Goal: Share content

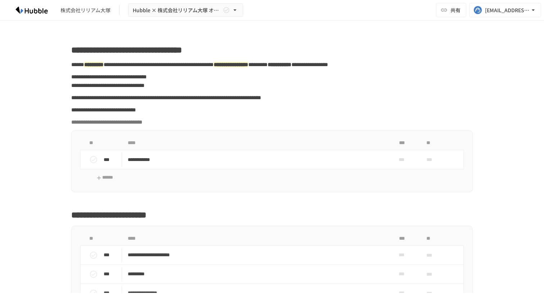
click at [506, 51] on div "**********" at bounding box center [272, 157] width 544 height 273
click at [452, 14] on button "共有" at bounding box center [451, 10] width 30 height 14
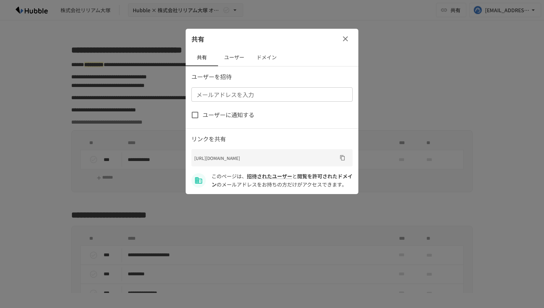
click at [240, 58] on button "ユーザー" at bounding box center [234, 57] width 32 height 17
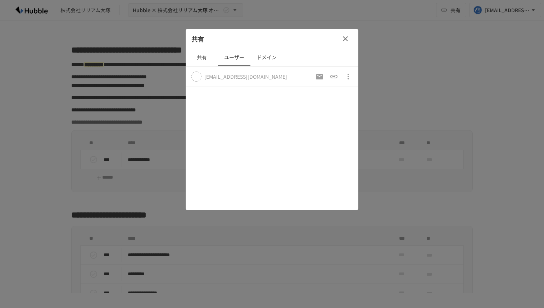
click at [267, 58] on button "ドメイン" at bounding box center [266, 57] width 32 height 17
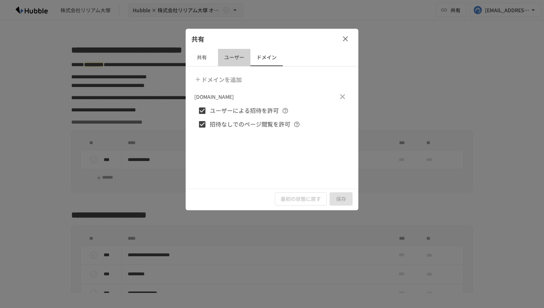
click at [226, 58] on button "ユーザー" at bounding box center [234, 57] width 32 height 17
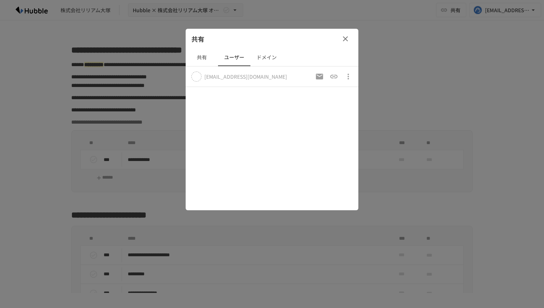
click at [194, 59] on button "共有" at bounding box center [202, 57] width 32 height 17
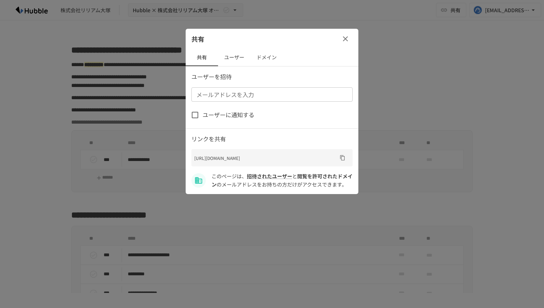
click at [233, 91] on div "メールアドレスを入力 メールアドレスを入力" at bounding box center [271, 94] width 161 height 14
click at [268, 62] on button "ドメイン" at bounding box center [266, 57] width 32 height 17
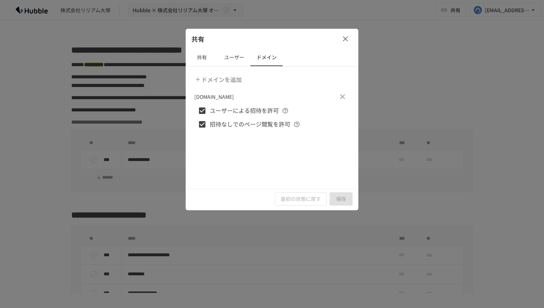
click at [237, 61] on button "ユーザー" at bounding box center [234, 57] width 32 height 17
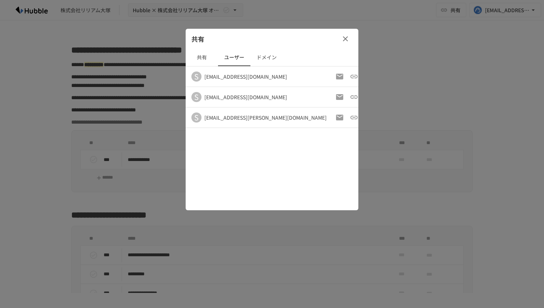
click at [201, 60] on button "共有" at bounding box center [202, 57] width 32 height 17
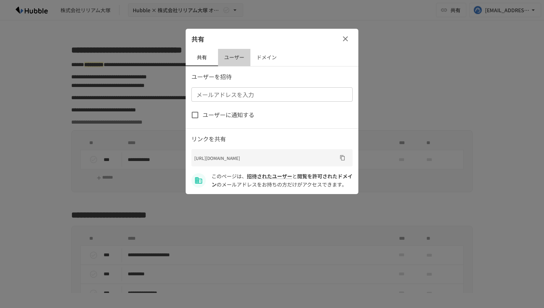
click at [228, 62] on button "ユーザー" at bounding box center [234, 57] width 32 height 17
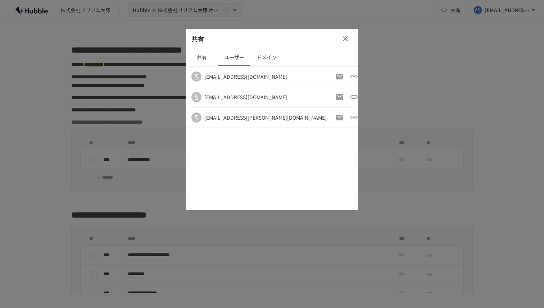
click at [201, 56] on button "共有" at bounding box center [202, 57] width 32 height 17
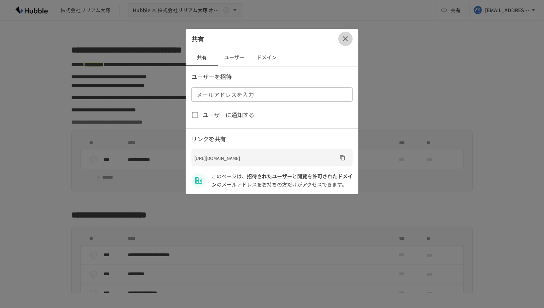
click at [349, 37] on icon "button" at bounding box center [345, 39] width 9 height 9
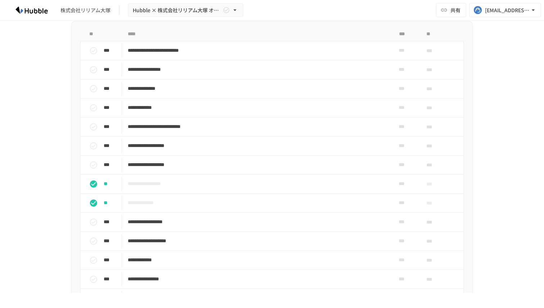
scroll to position [556, 0]
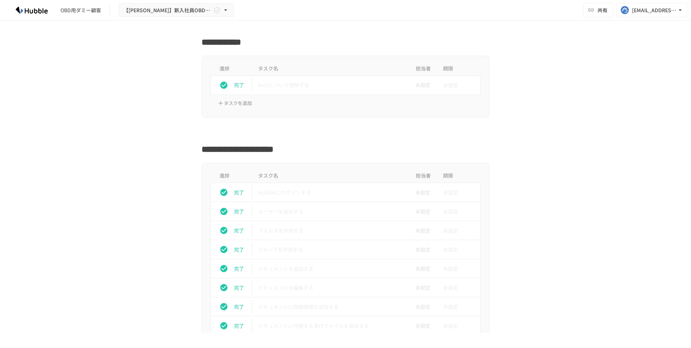
scroll to position [96, 0]
